Goal: Find specific page/section

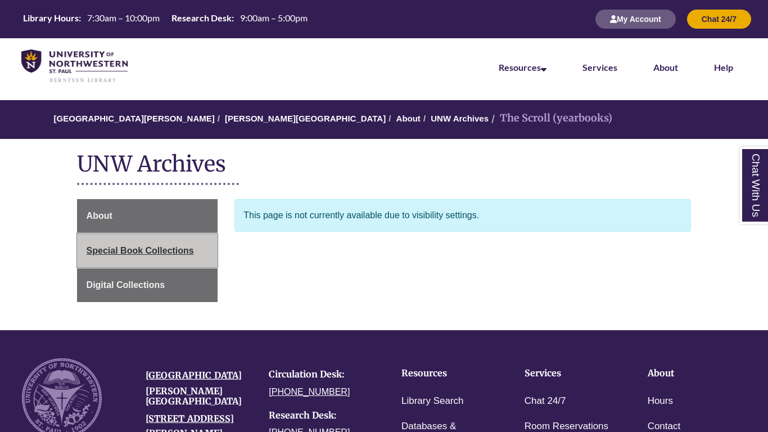
click at [125, 250] on span "Special Book Collections" at bounding box center [140, 251] width 107 height 10
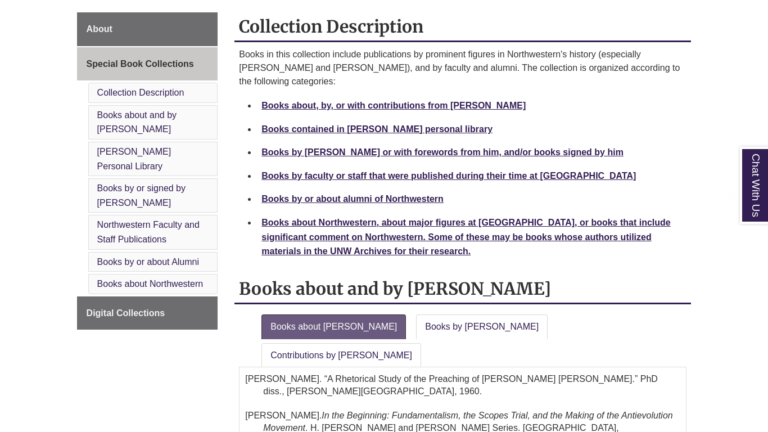
scroll to position [239, 0]
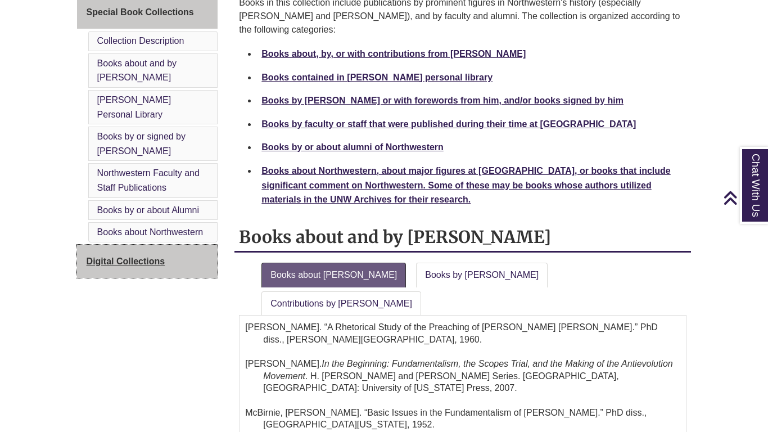
click at [150, 264] on span "Digital Collections" at bounding box center [126, 262] width 79 height 10
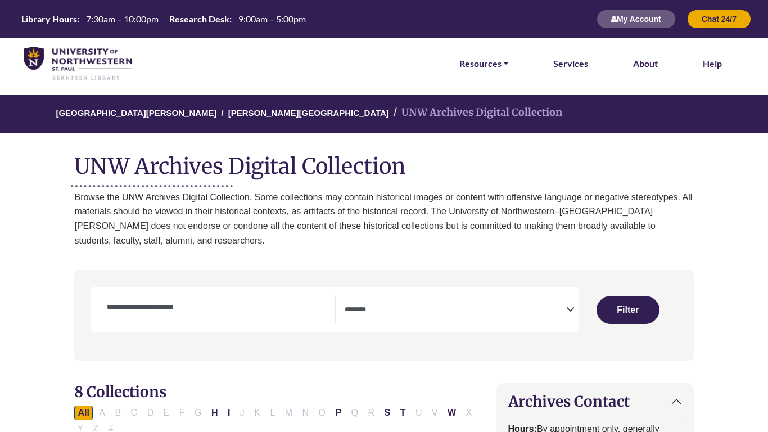
select select "Database Subject Filter"
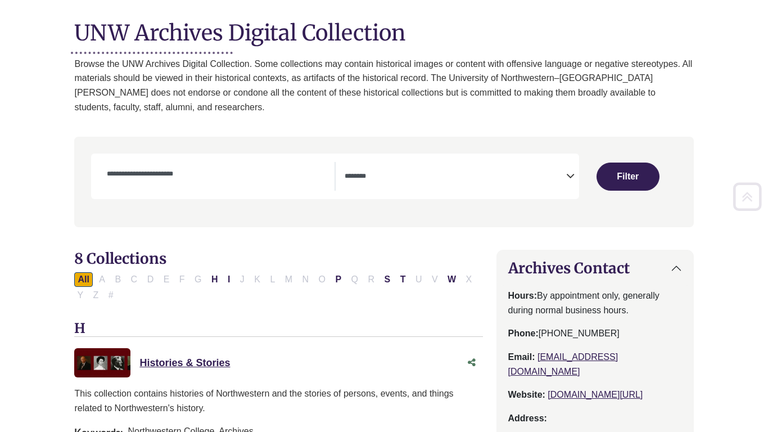
scroll to position [134, 0]
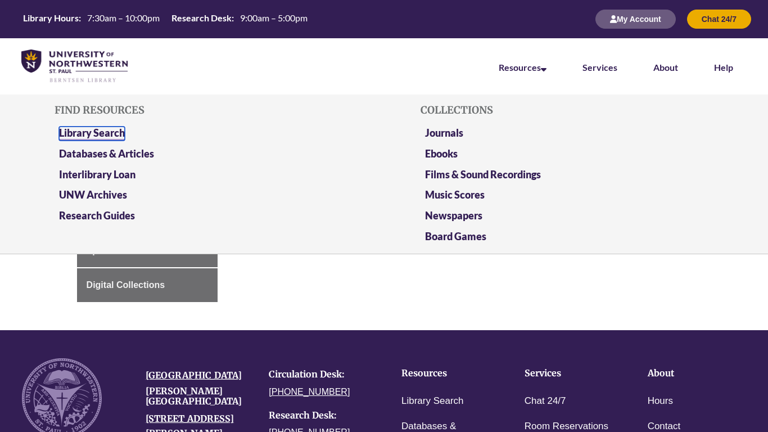
click at [87, 131] on link "Library Search" at bounding box center [92, 134] width 66 height 14
